Goal: Check status: Check status

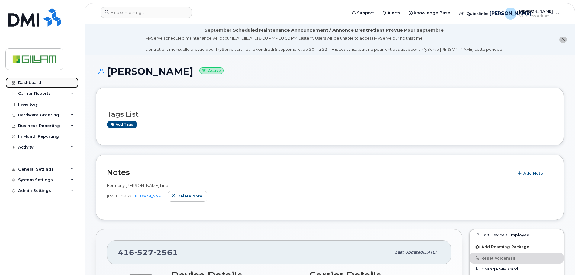
drag, startPoint x: 26, startPoint y: 81, endPoint x: 41, endPoint y: 84, distance: 15.5
click at [26, 81] on div "Dashboard" at bounding box center [29, 82] width 23 height 5
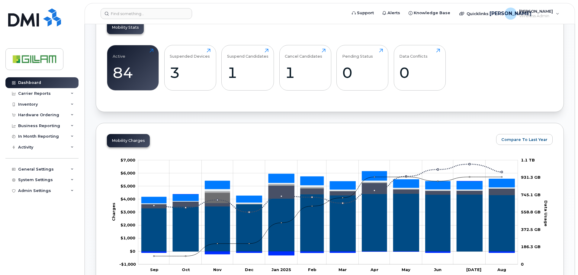
scroll to position [211, 0]
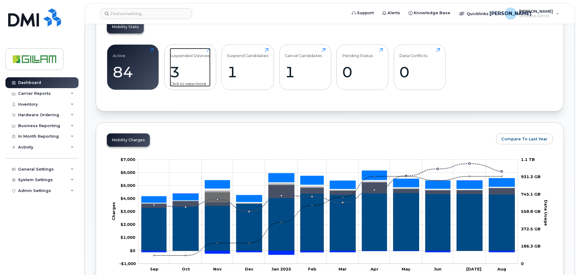
click at [197, 65] on div "3" at bounding box center [190, 72] width 41 height 18
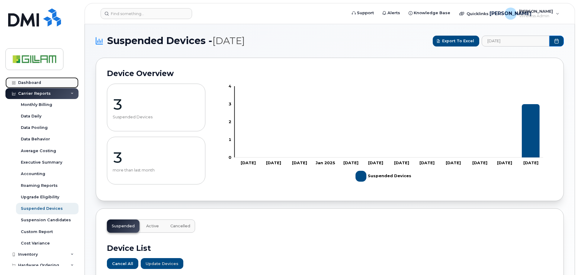
click at [30, 80] on link "Dashboard" at bounding box center [41, 82] width 73 height 11
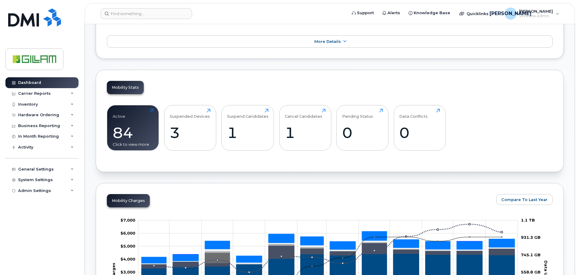
scroll to position [151, 0]
click at [141, 129] on div "84" at bounding box center [133, 132] width 41 height 18
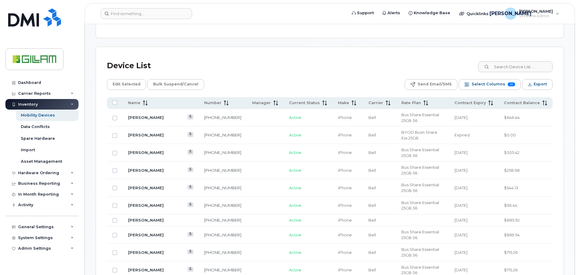
scroll to position [261, 0]
click at [140, 232] on link "[PERSON_NAME]" at bounding box center [146, 234] width 36 height 5
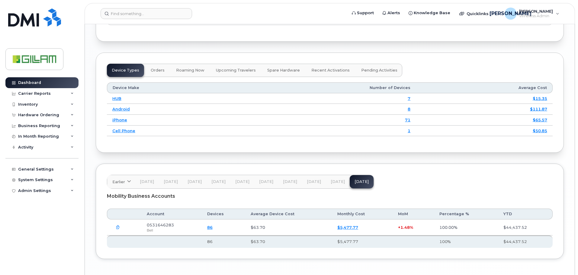
scroll to position [664, 0]
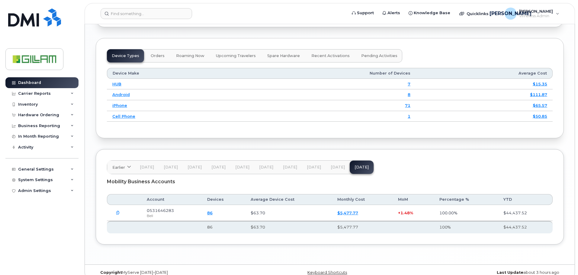
click at [212, 210] on link "86" at bounding box center [209, 212] width 5 height 5
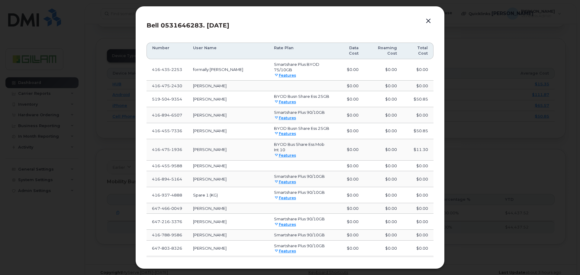
click at [427, 22] on button "button" at bounding box center [427, 21] width 9 height 8
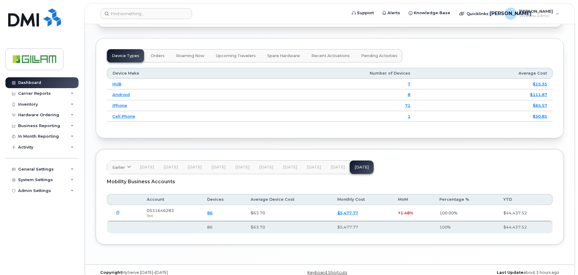
click at [212, 210] on link "86" at bounding box center [209, 212] width 5 height 5
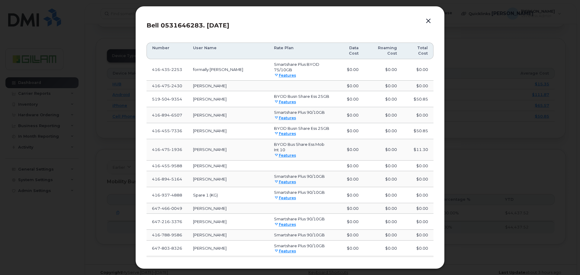
click at [429, 22] on button "button" at bounding box center [427, 21] width 9 height 8
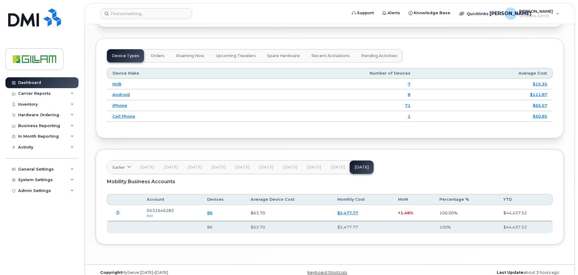
click at [118, 211] on icon "button" at bounding box center [118, 213] width 4 height 4
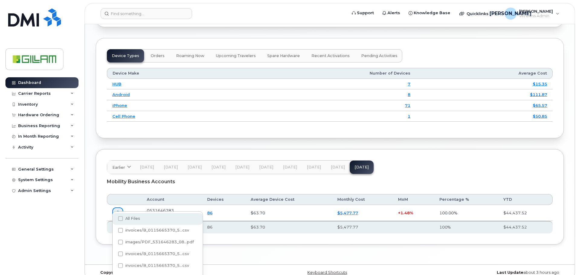
click at [126, 218] on span "All Files" at bounding box center [132, 218] width 15 height 5
click at [114, 218] on input "All Files" at bounding box center [112, 218] width 3 height 3
checkbox input "true"
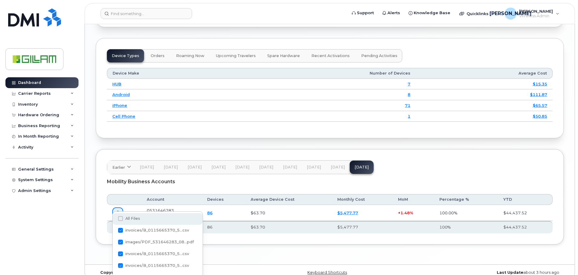
checkbox input "true"
click at [129, 218] on span "All Files" at bounding box center [132, 218] width 15 height 5
click at [114, 218] on input "All Files" at bounding box center [112, 218] width 3 height 3
checkbox input "false"
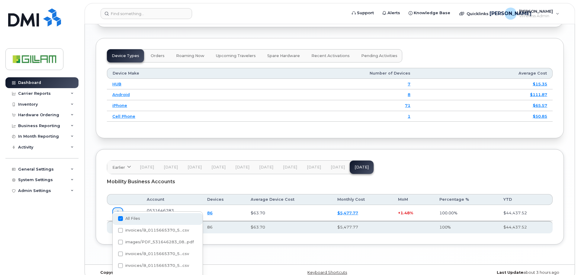
checkbox input "false"
click at [130, 218] on span "All Files" at bounding box center [132, 218] width 15 height 5
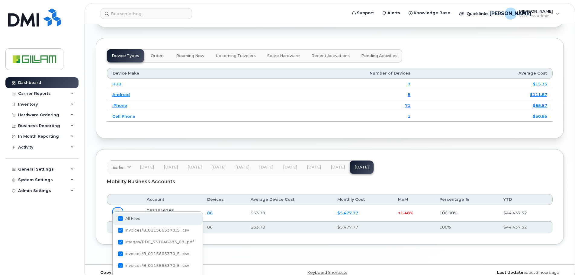
click at [114, 218] on input "All Files" at bounding box center [112, 218] width 3 height 3
checkbox input "true"
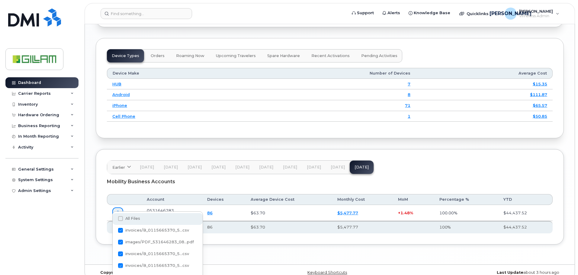
checkbox input "true"
click at [130, 218] on span "All Files" at bounding box center [132, 218] width 15 height 5
click at [114, 218] on input "All Files" at bounding box center [112, 218] width 3 height 3
checkbox input "false"
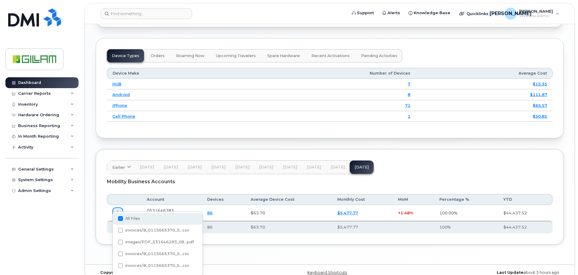
checkbox input "false"
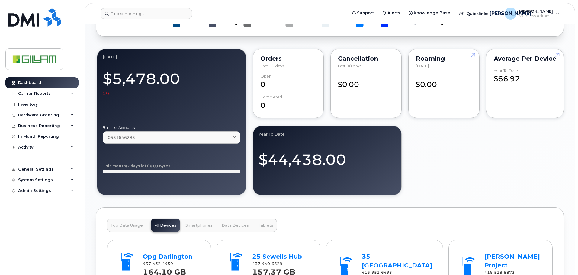
scroll to position [453, 0]
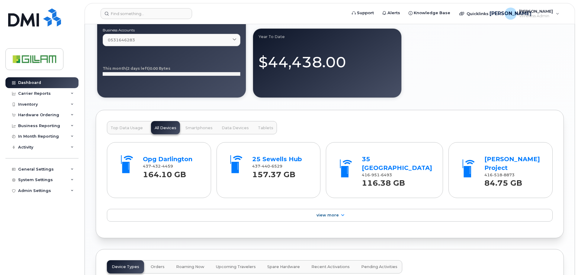
click at [201, 128] on span "Smartphones" at bounding box center [198, 128] width 27 height 5
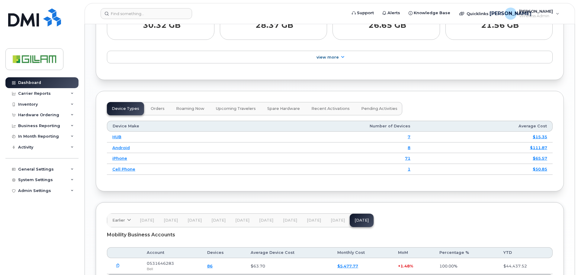
scroll to position [664, 0]
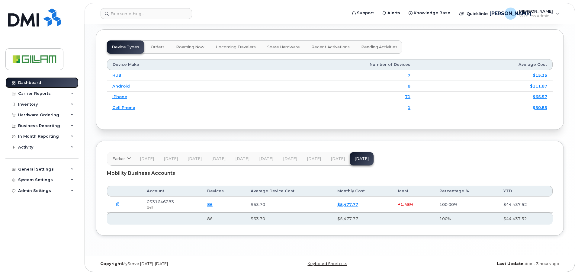
click at [27, 83] on div "Dashboard" at bounding box center [29, 82] width 23 height 5
click at [26, 82] on div "Dashboard" at bounding box center [29, 82] width 23 height 5
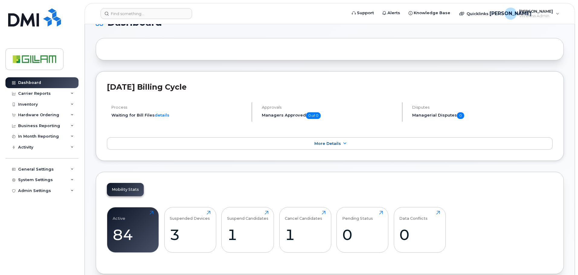
scroll to position [181, 0]
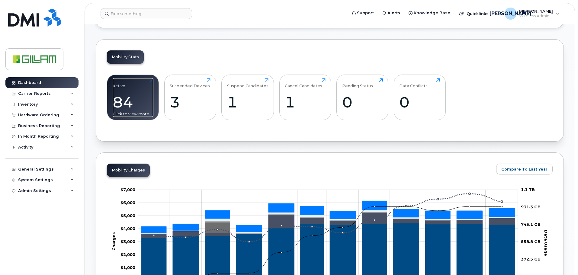
click at [121, 98] on div "84" at bounding box center [133, 102] width 41 height 18
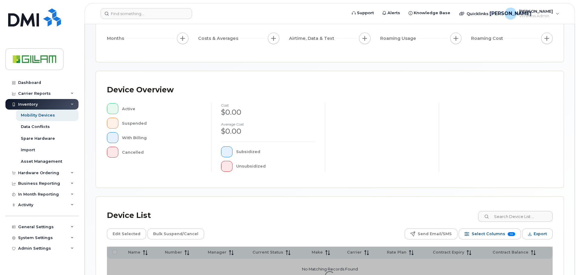
scroll to position [140, 0]
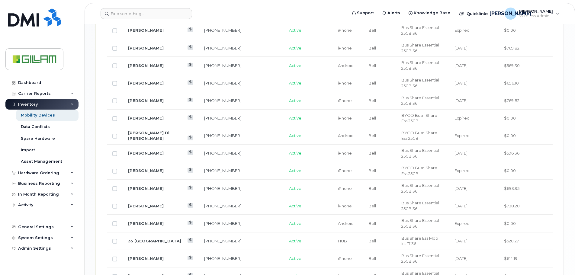
scroll to position [736, 0]
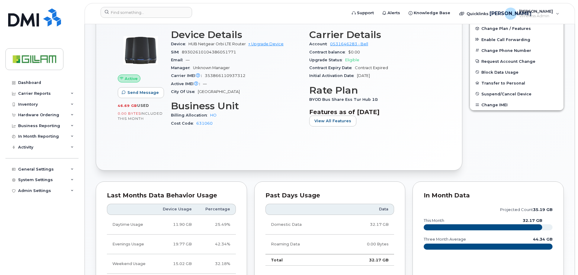
scroll to position [181, 0]
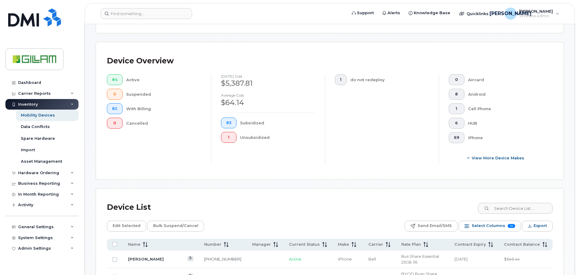
scroll to position [272, 0]
